Goal: Navigation & Orientation: Understand site structure

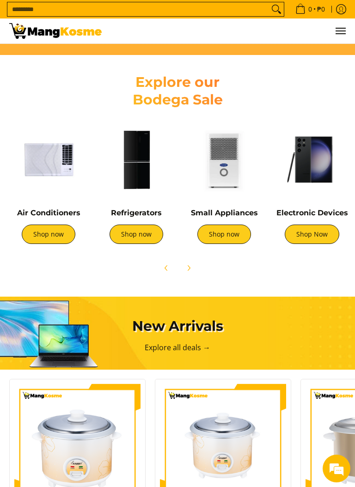
click at [139, 237] on link "Shop now" at bounding box center [136, 233] width 54 height 19
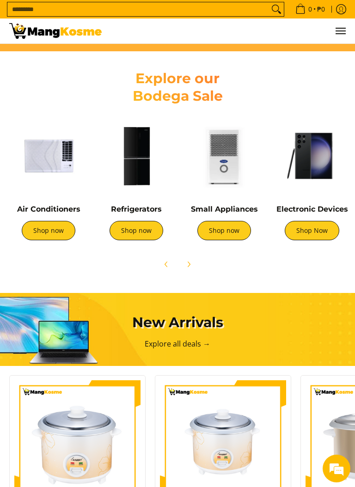
scroll to position [453, 0]
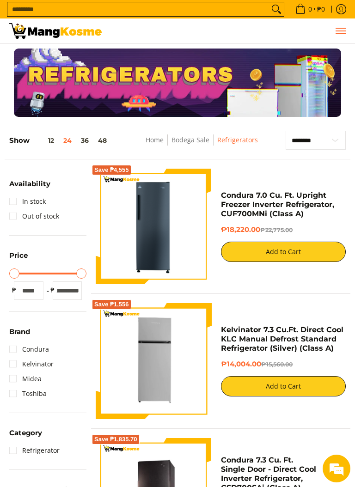
click at [339, 36] on button "Menu" at bounding box center [339, 30] width 11 height 25
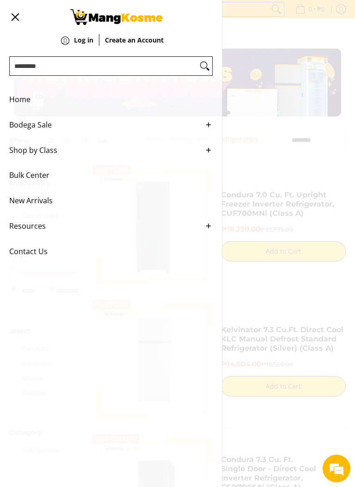
click at [35, 239] on span "Resources" at bounding box center [103, 225] width 189 height 25
click at [15, 278] on ul "Home Bodega Sale Air Conditioners Split Type Window Type Refrigerators" at bounding box center [111, 226] width 222 height 297
